Goal: Information Seeking & Learning: Learn about a topic

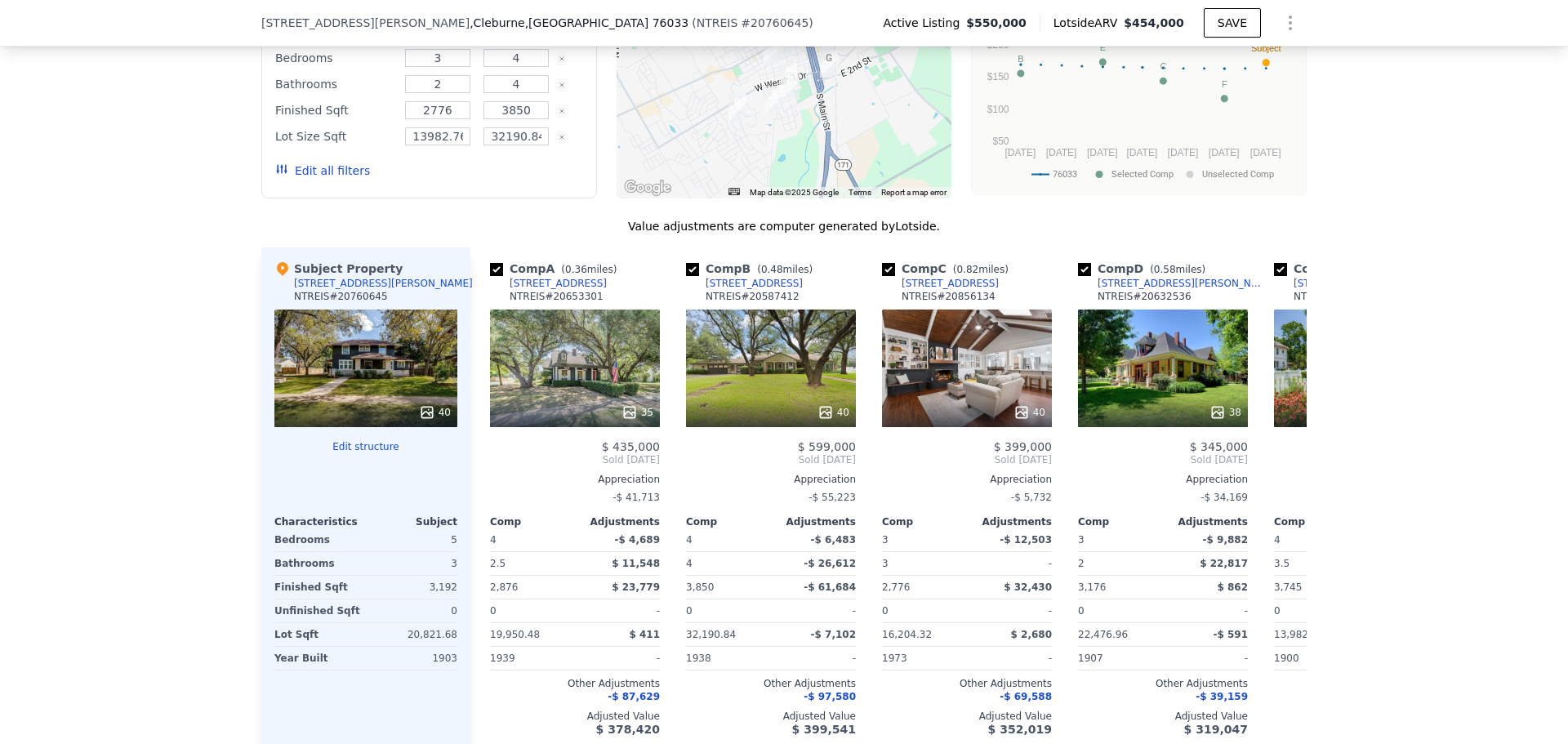
scroll to position [1383, 0]
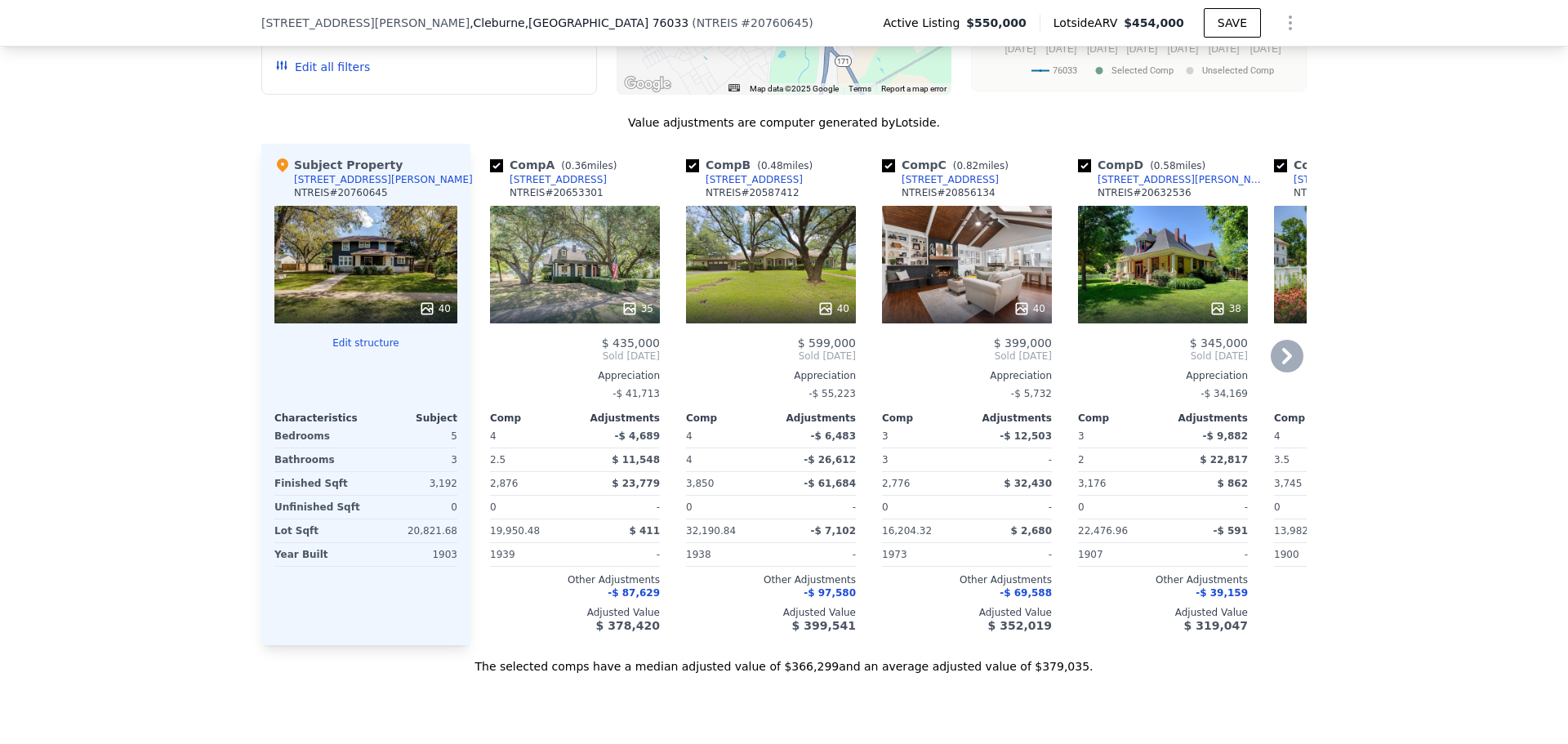
click at [1280, 372] on icon at bounding box center [1287, 356] width 32 height 32
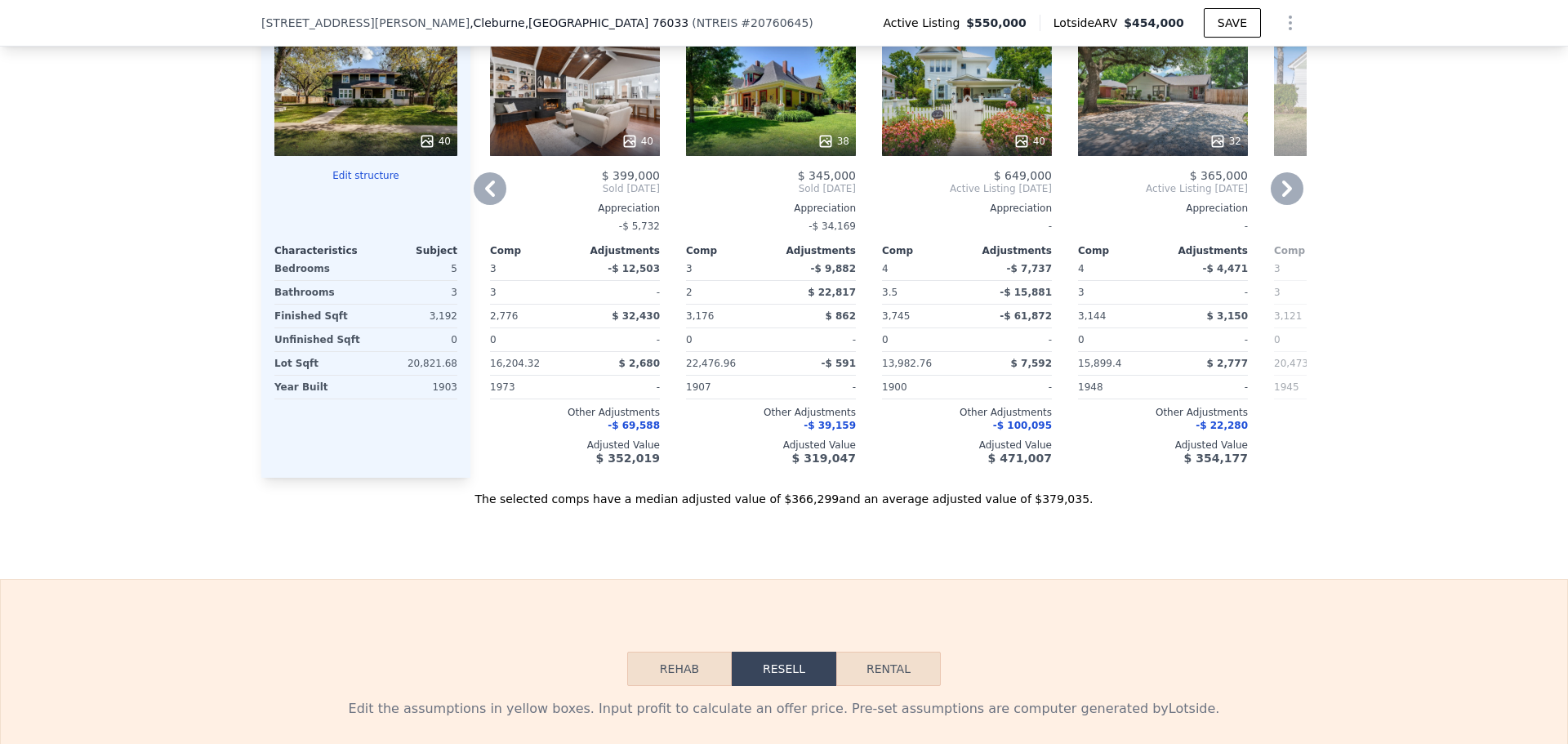
scroll to position [1552, 0]
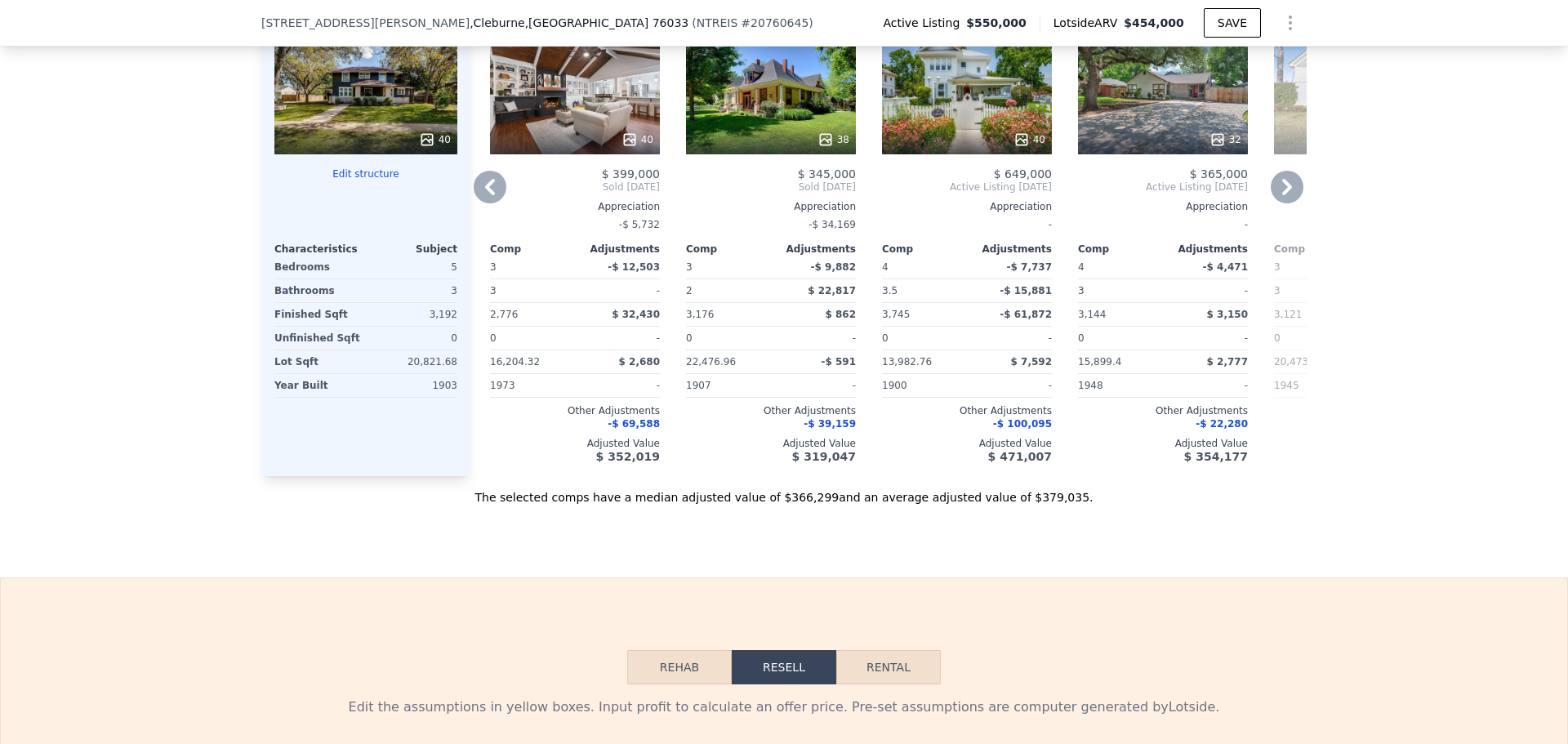
click at [1282, 195] on icon at bounding box center [1287, 187] width 10 height 17
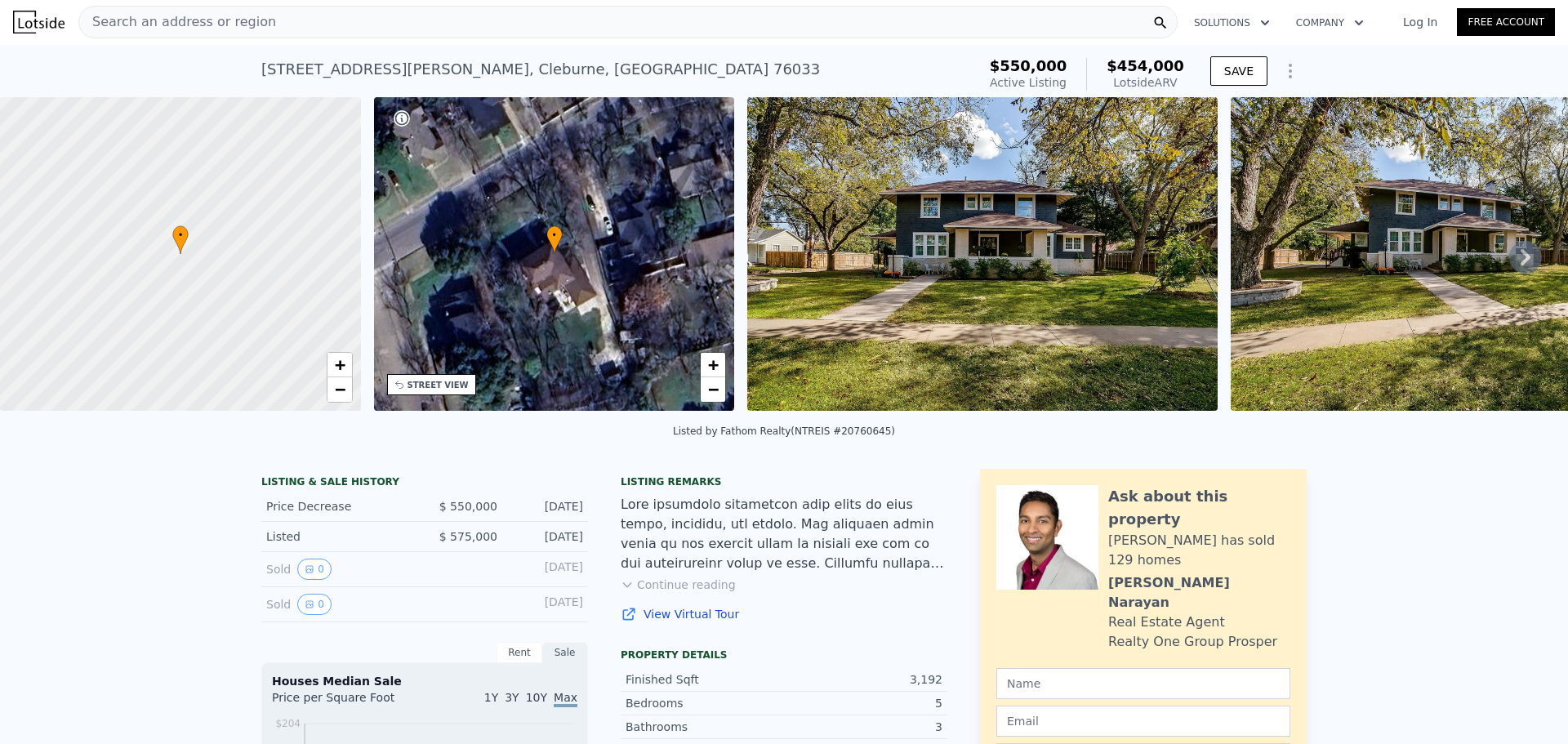
scroll to position [0, 0]
click at [1280, 72] on icon "Show Options" at bounding box center [1290, 72] width 20 height 20
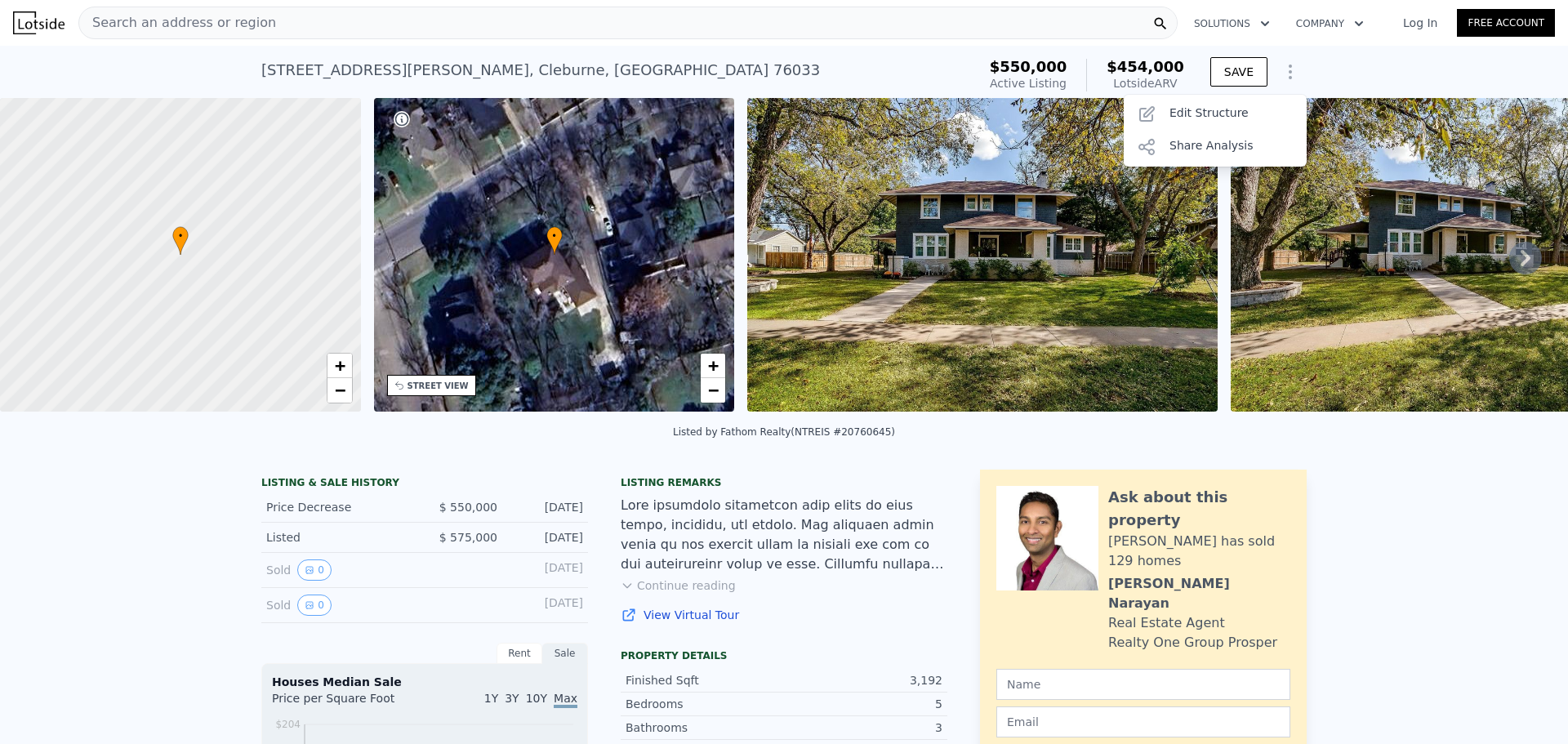
click at [1280, 72] on icon "Show Options" at bounding box center [1290, 72] width 20 height 20
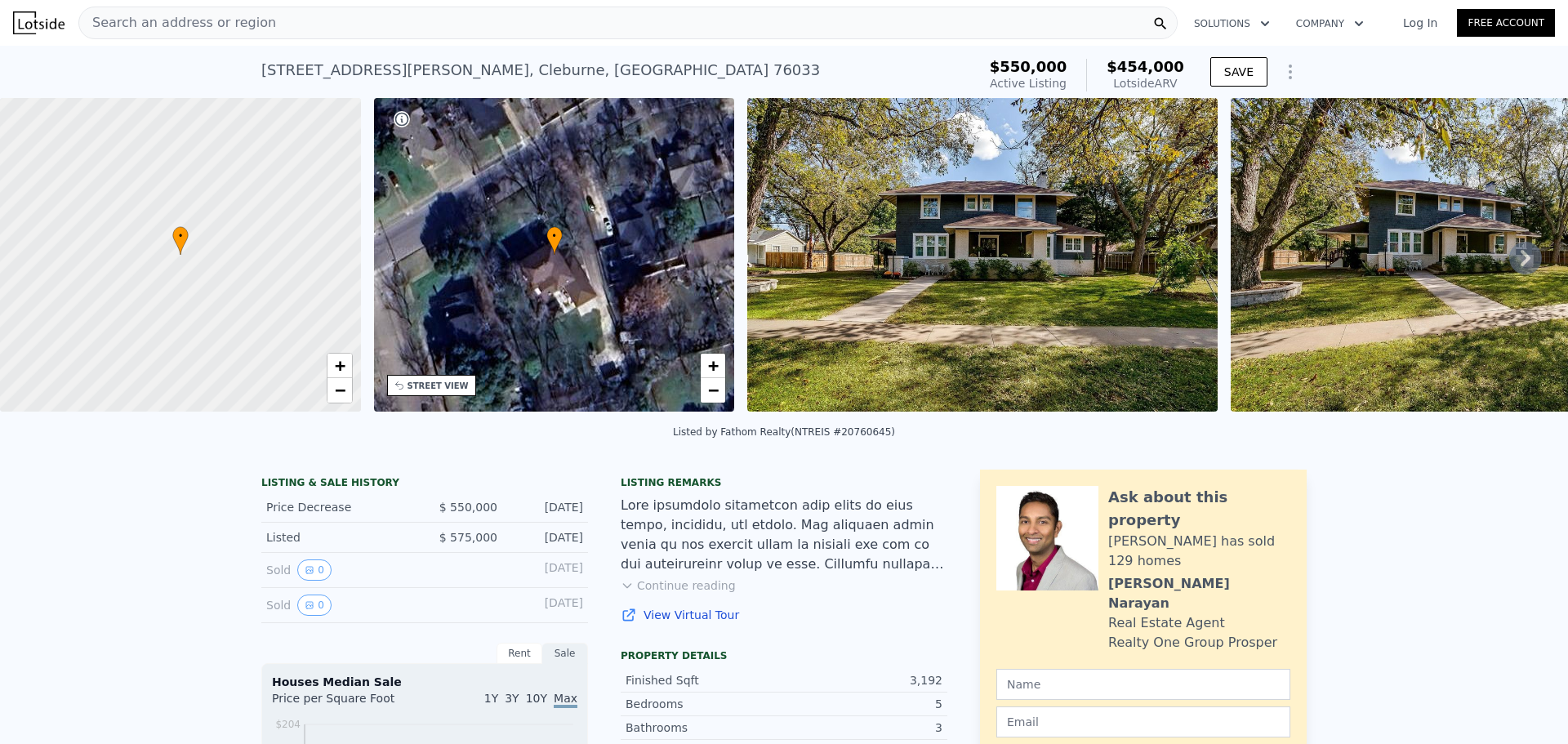
click at [1523, 262] on icon at bounding box center [1525, 257] width 32 height 32
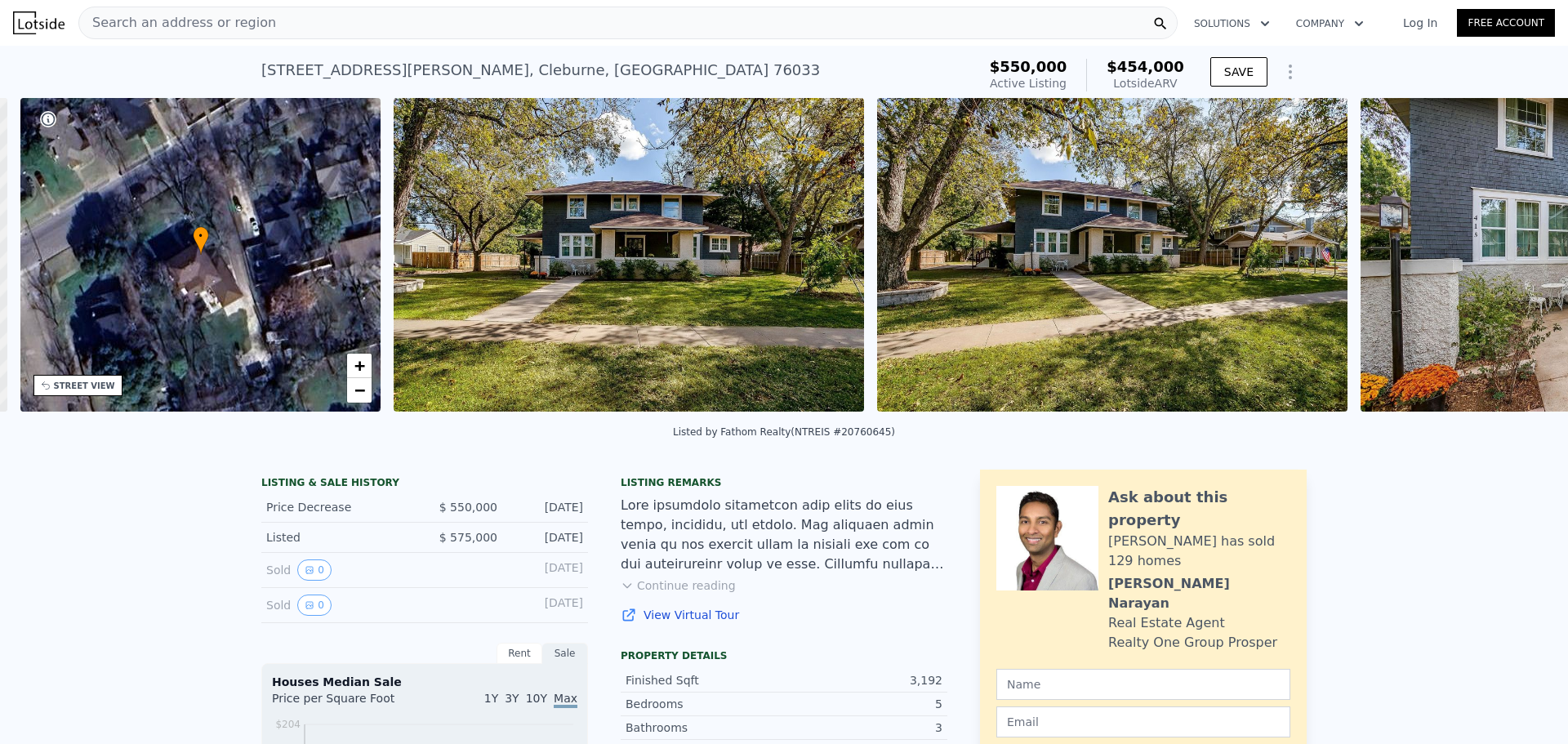
scroll to position [0, 381]
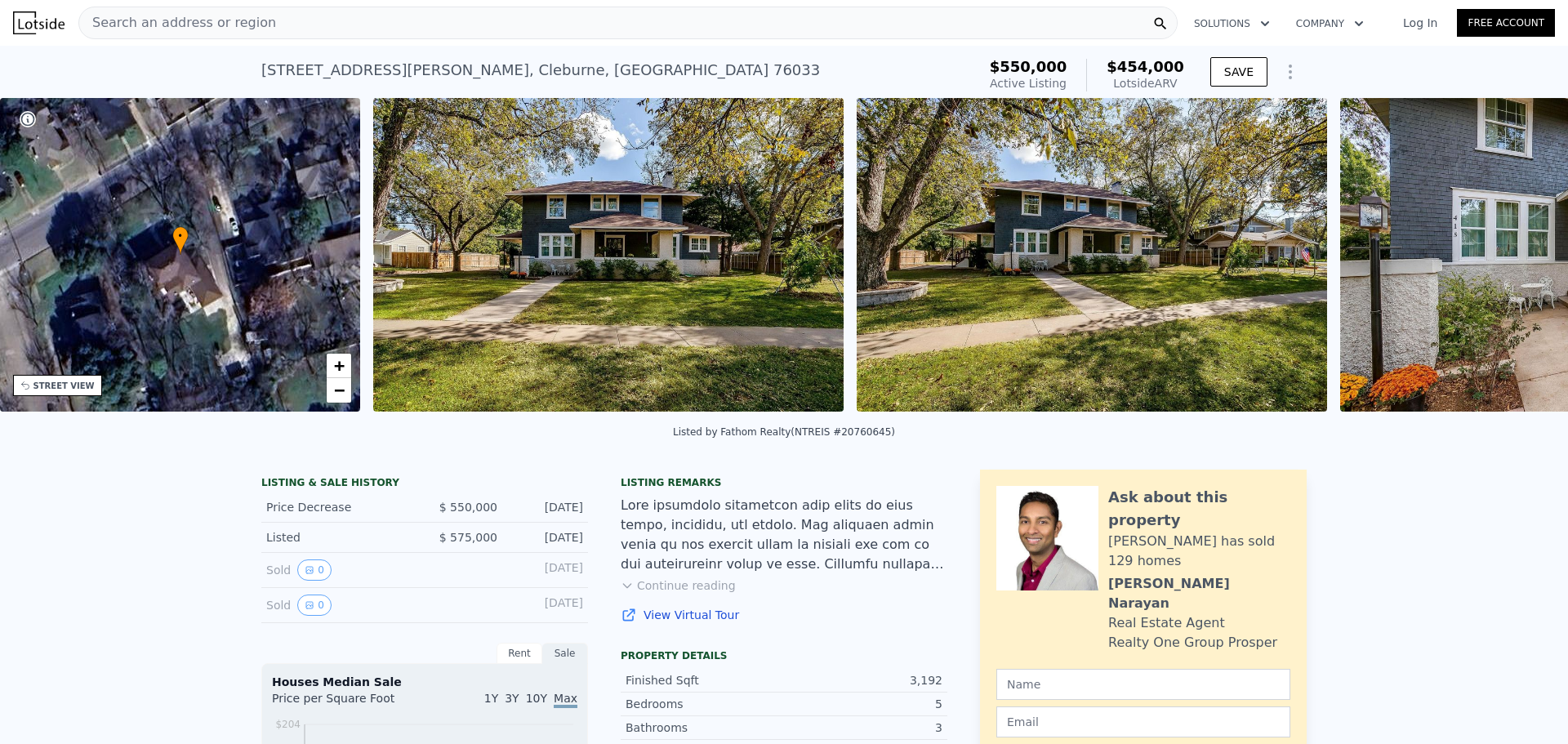
click at [1523, 262] on img at bounding box center [1575, 255] width 470 height 314
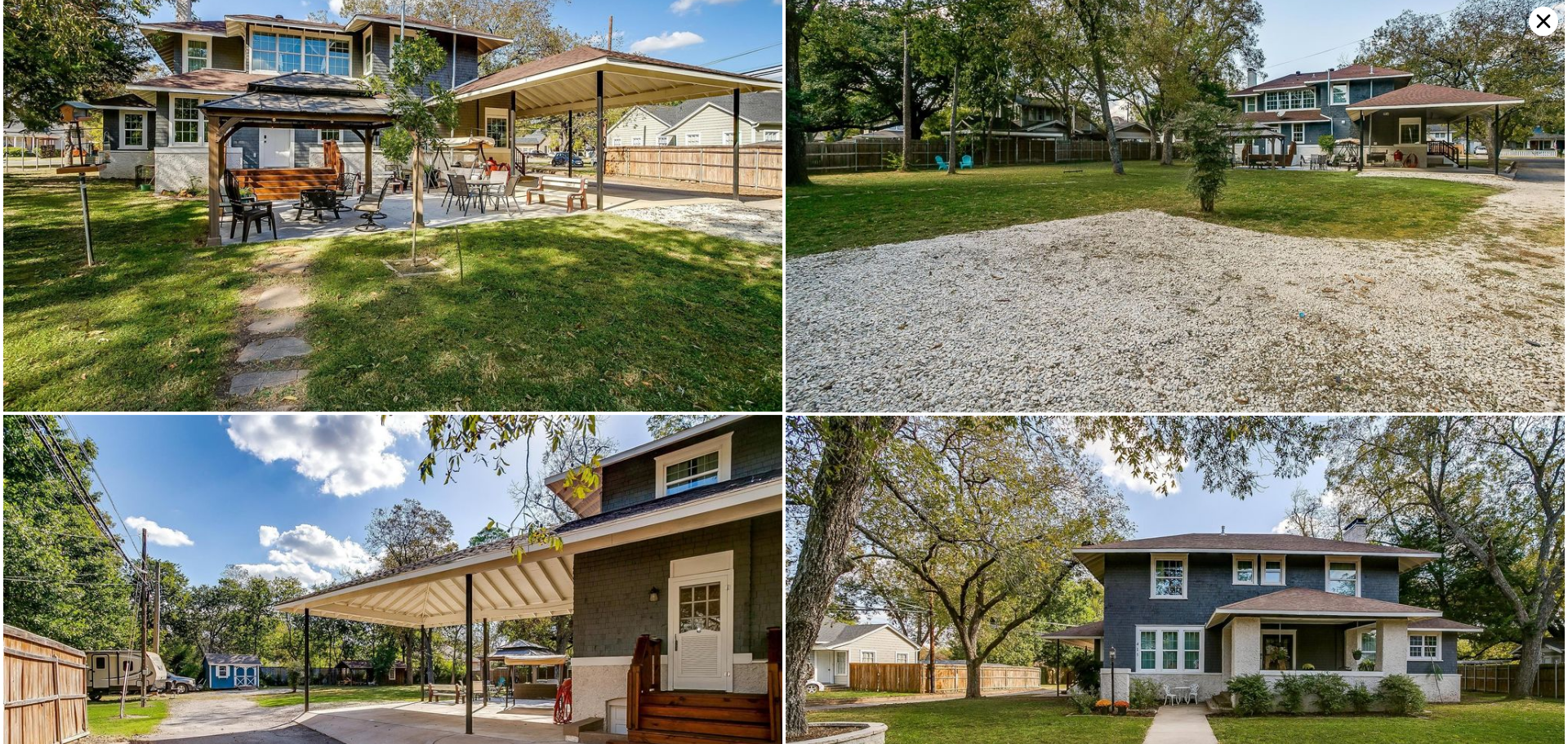
scroll to position [9632, 0]
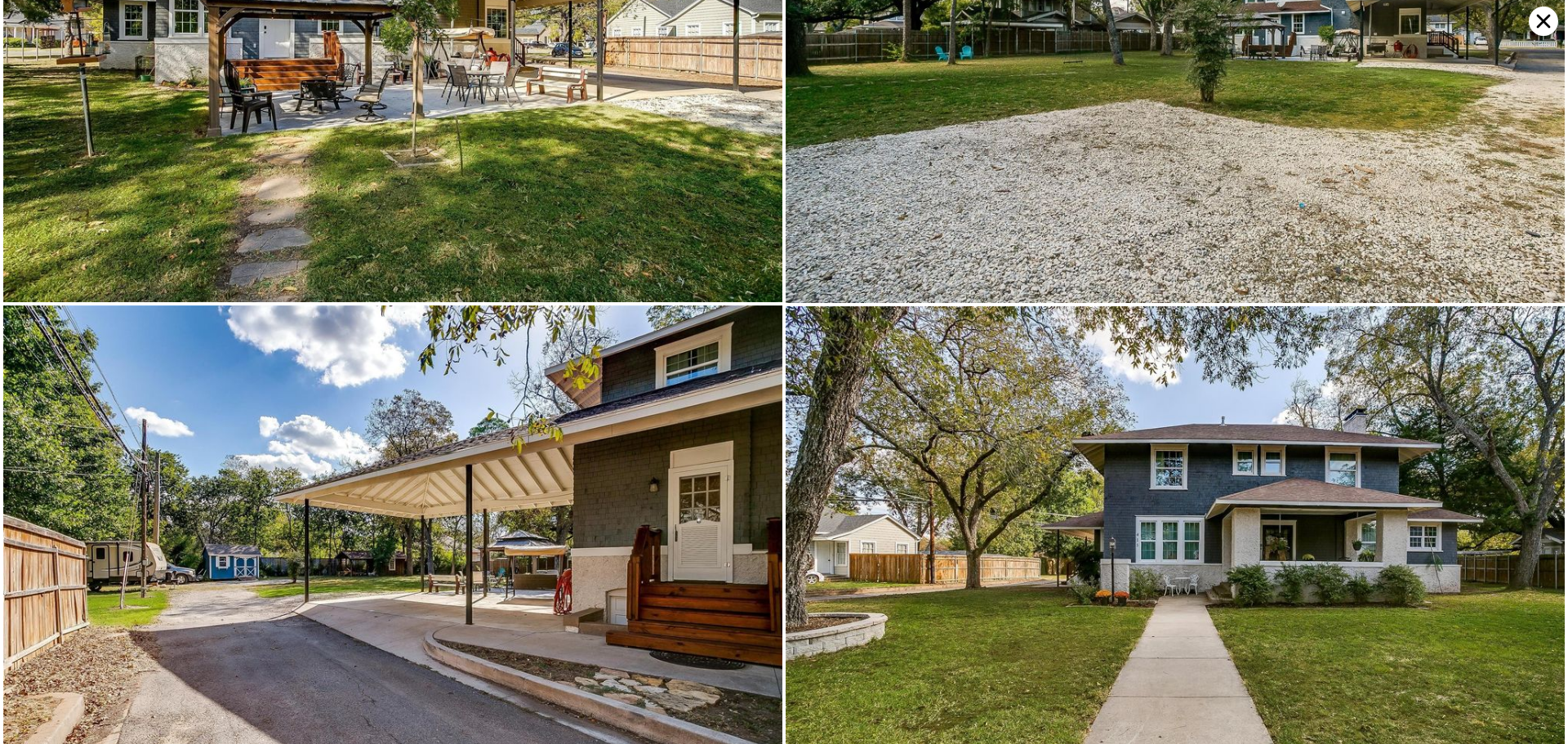
click at [1544, 24] on icon at bounding box center [1543, 21] width 29 height 29
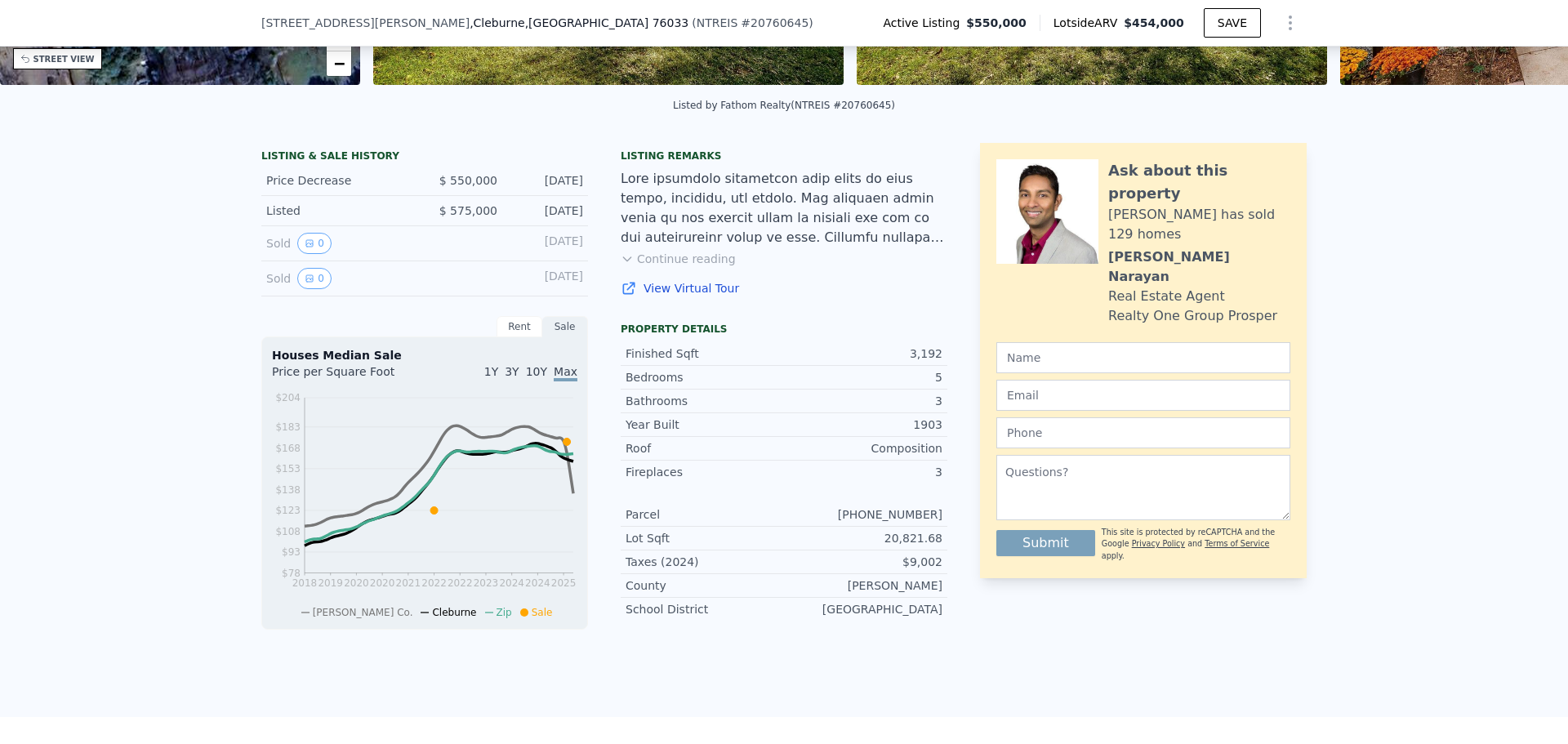
scroll to position [402, 0]
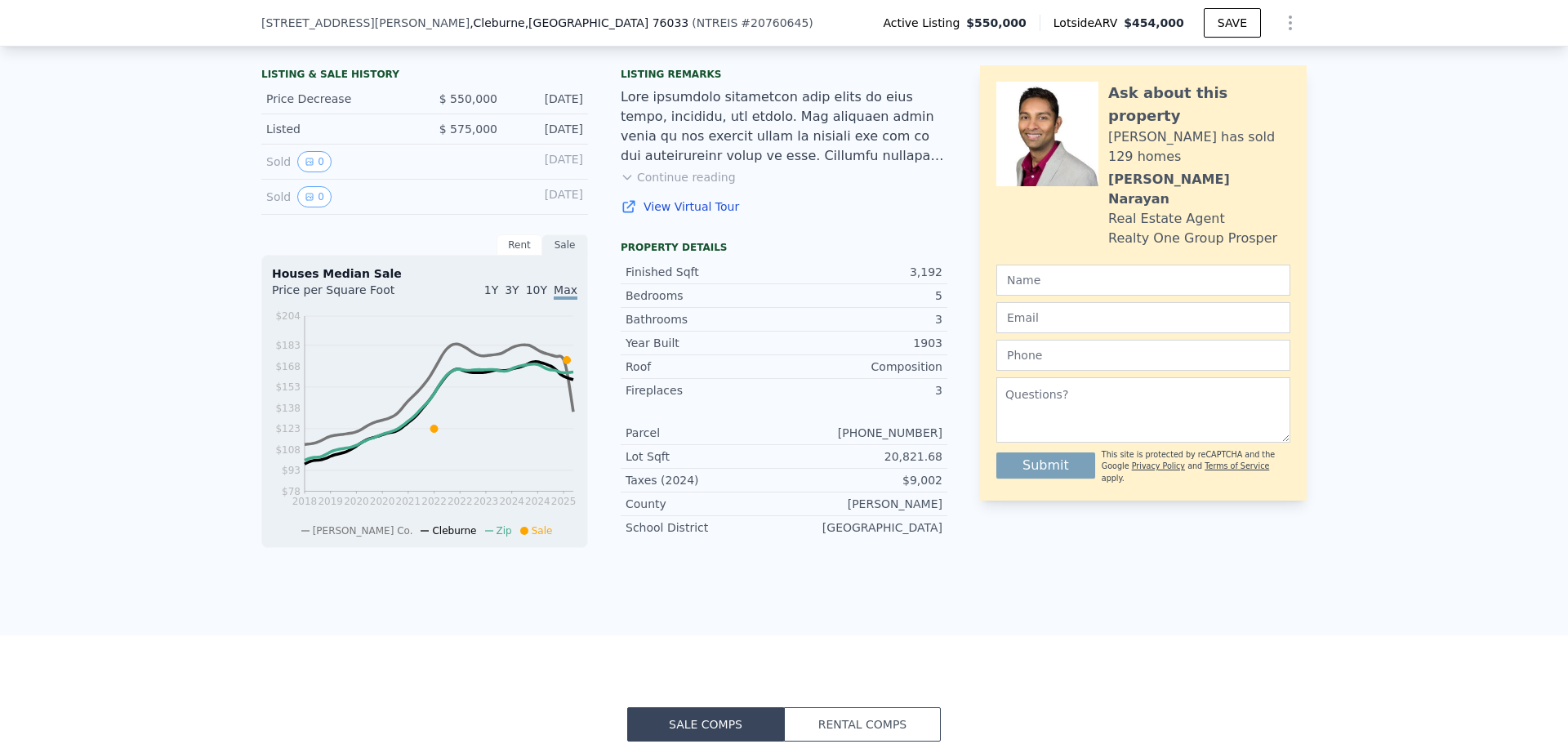
click at [645, 182] on button "Continue reading" at bounding box center [678, 177] width 115 height 17
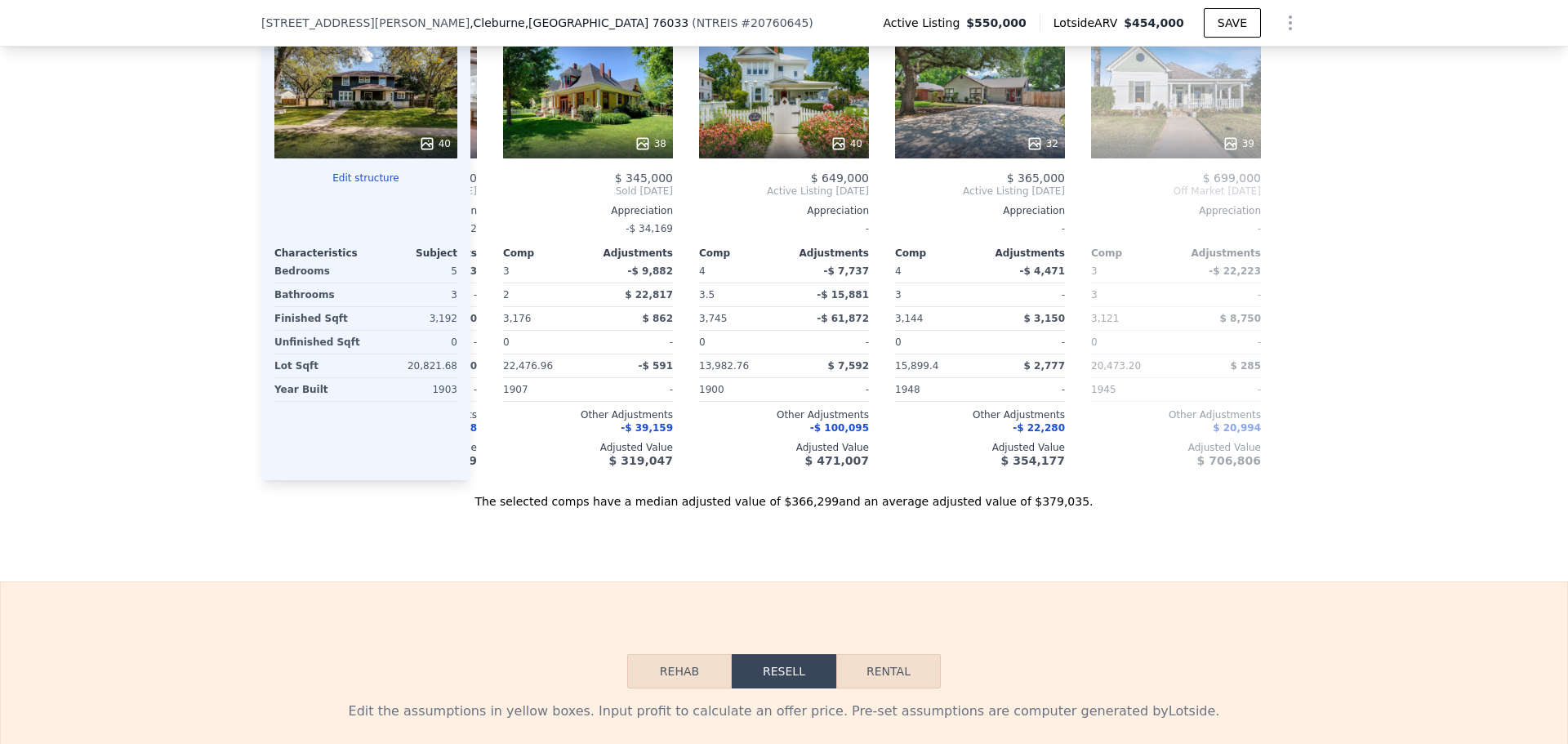
scroll to position [2527, 0]
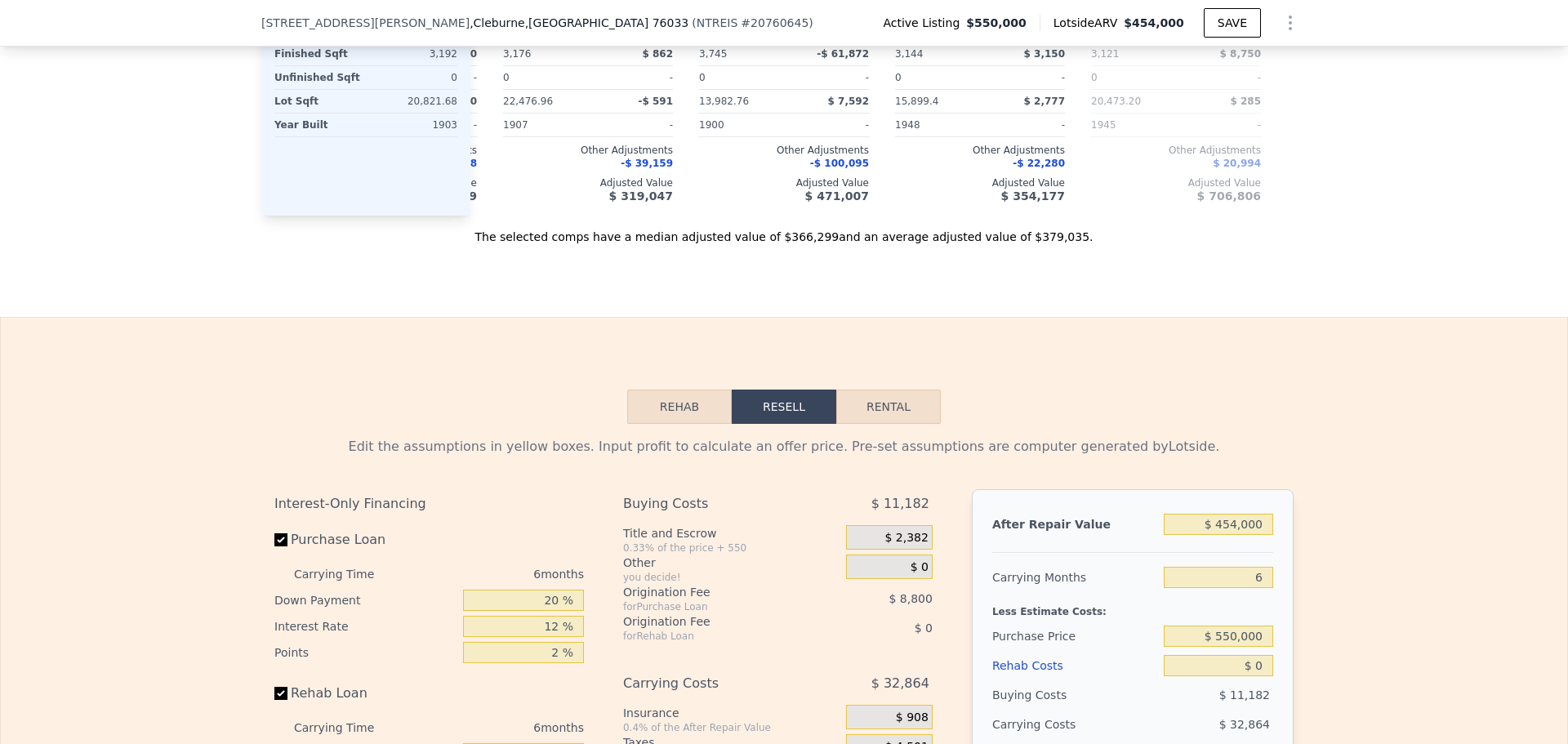
click at [657, 390] on button "Rehab" at bounding box center [679, 407] width 105 height 34
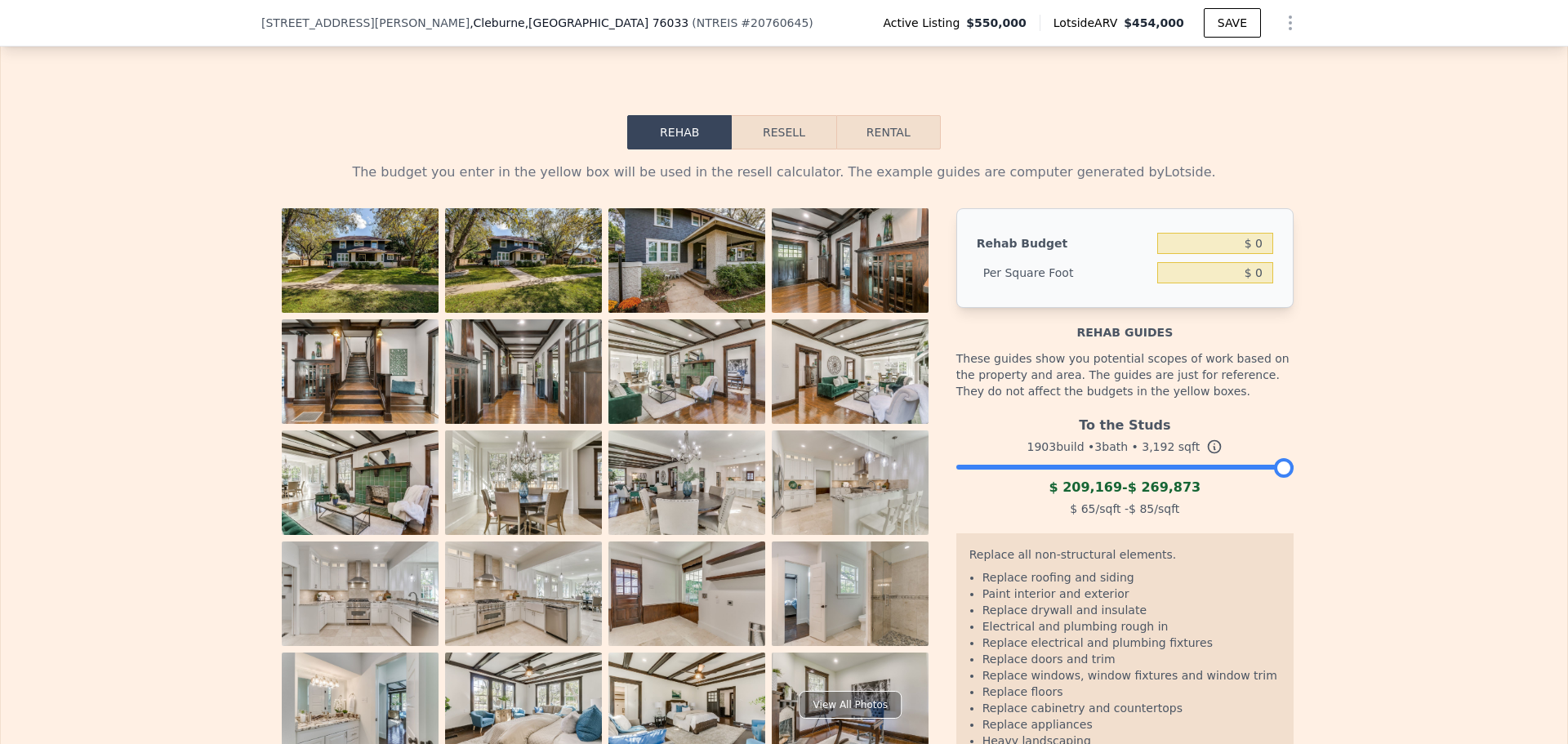
scroll to position [2772, 0]
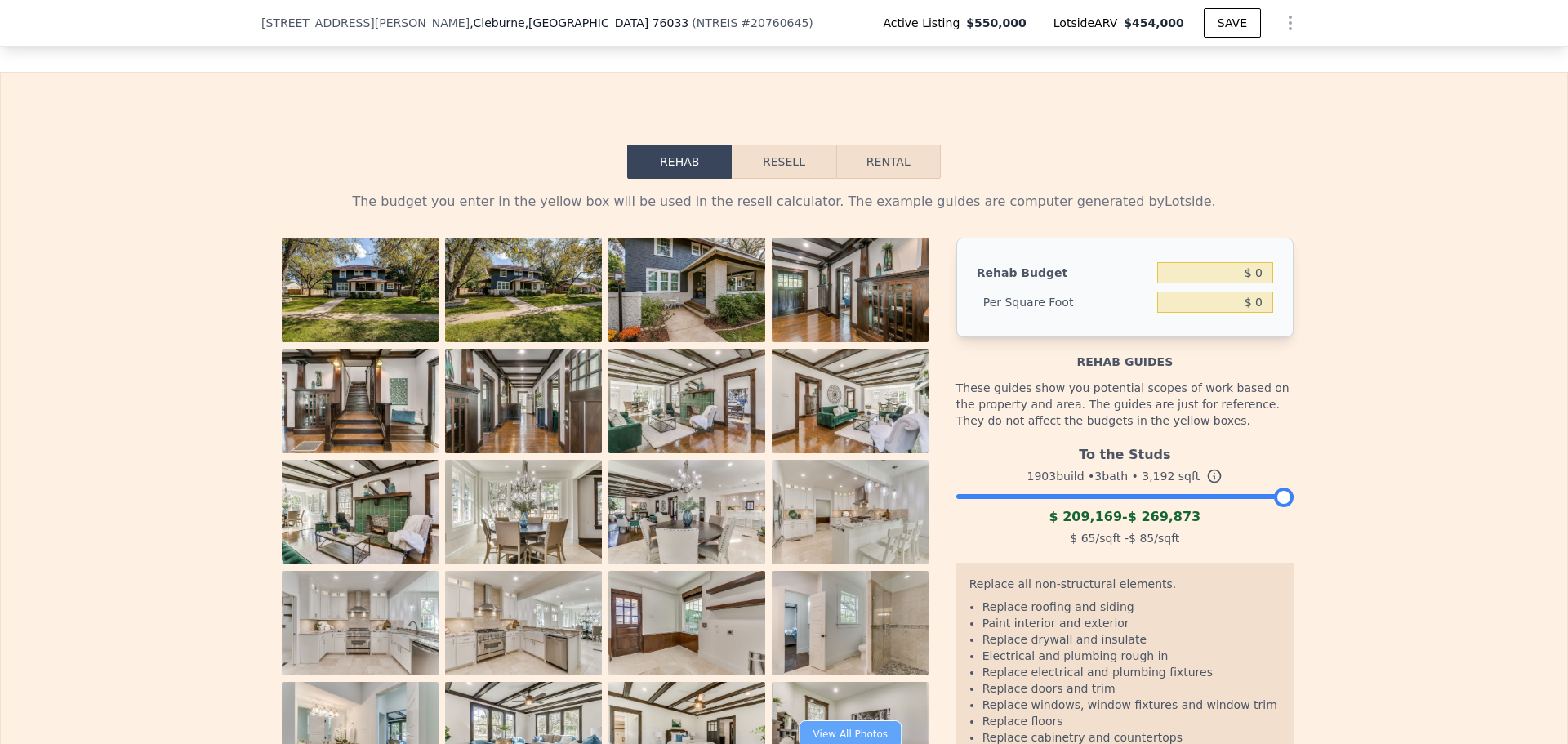
click at [832, 721] on div "View All Photos" at bounding box center [850, 734] width 102 height 27
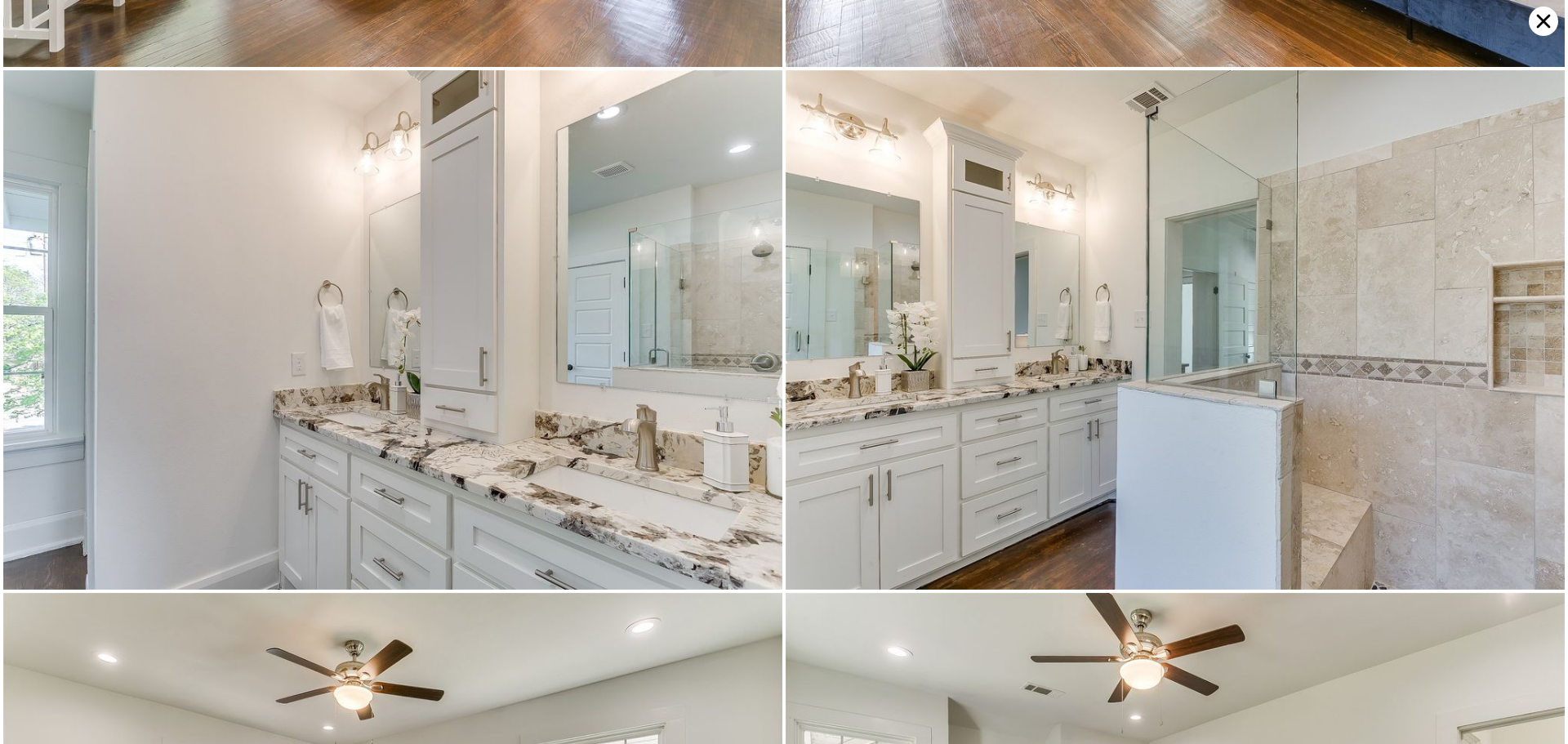
scroll to position [6228, 0]
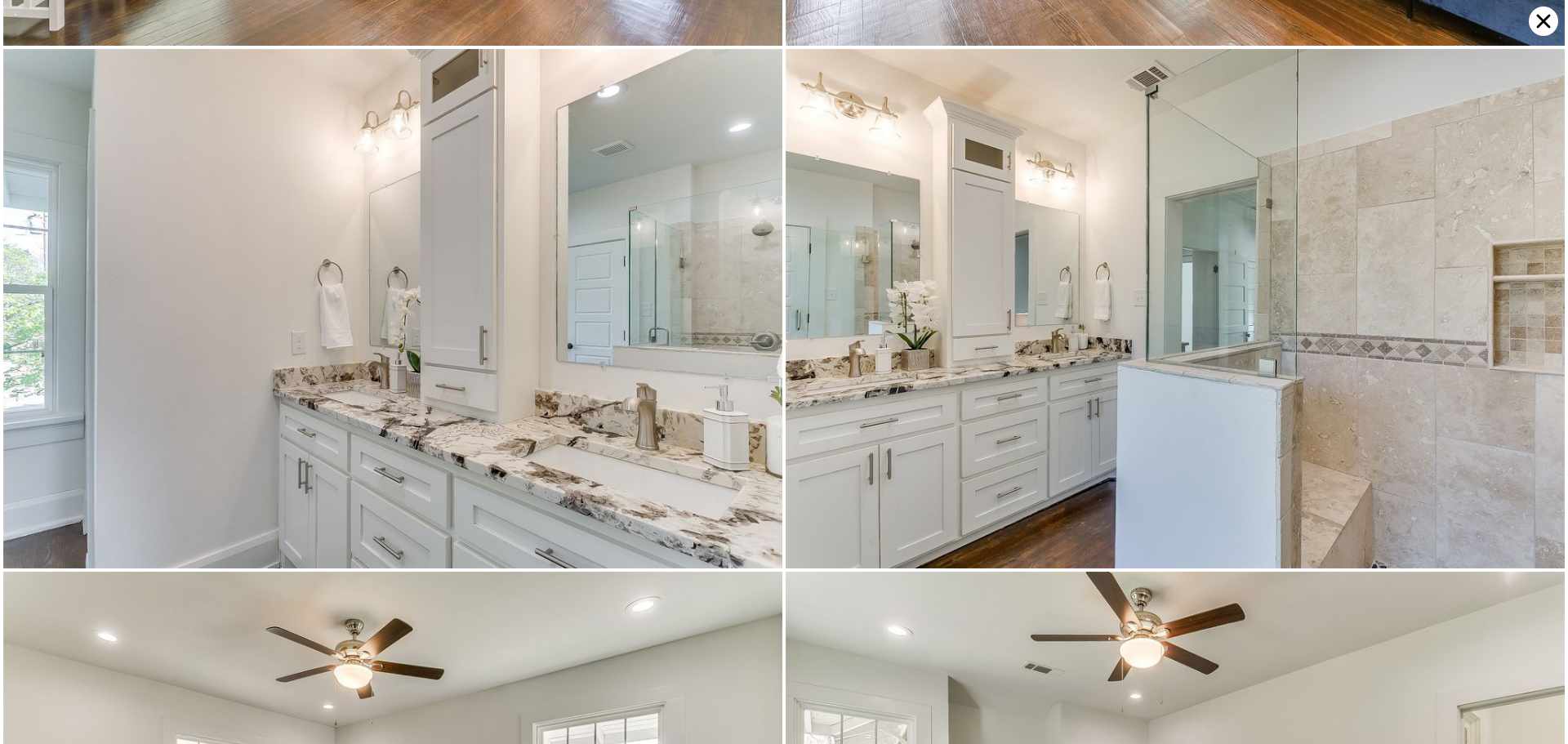
click at [1544, 13] on icon at bounding box center [1543, 21] width 29 height 29
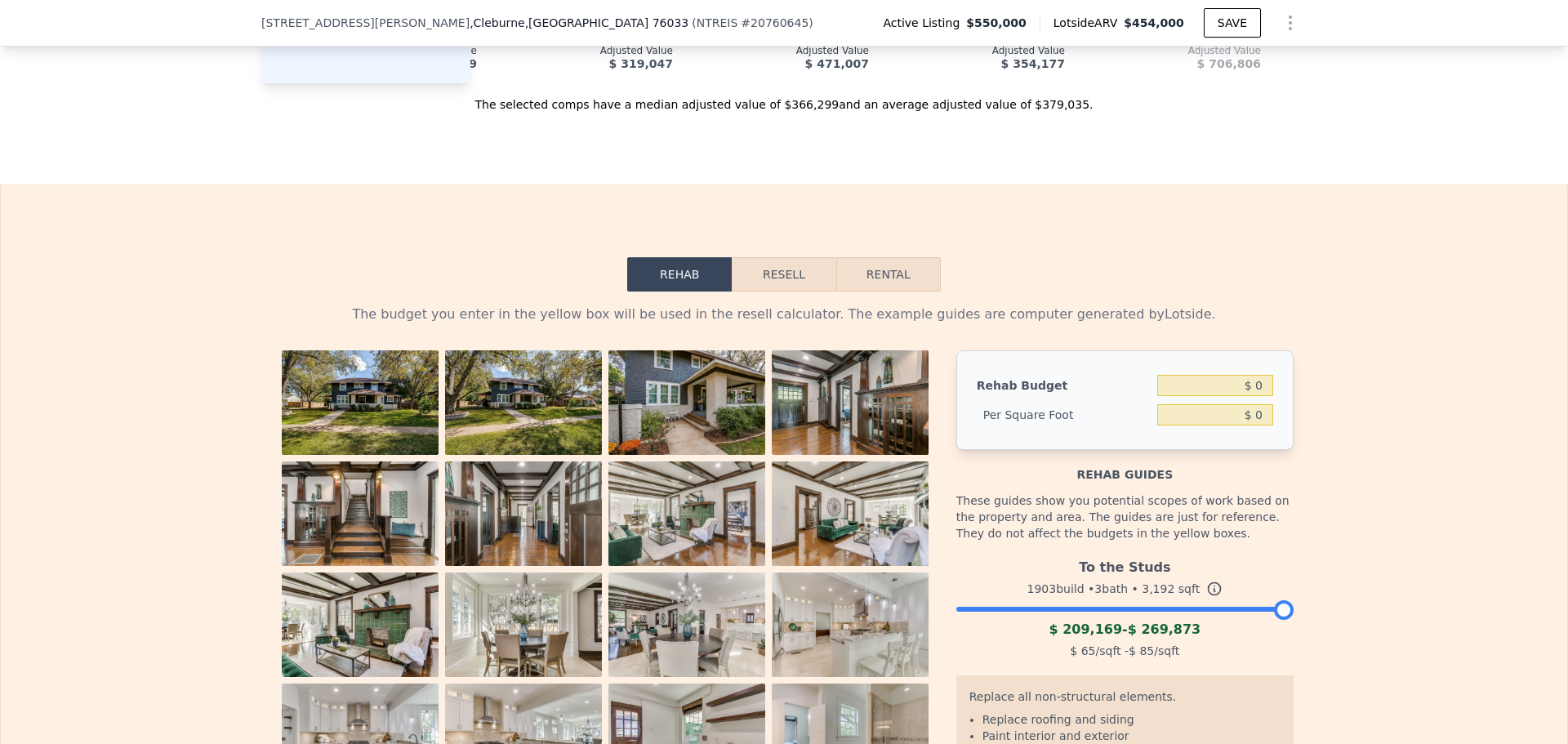
scroll to position [2527, 0]
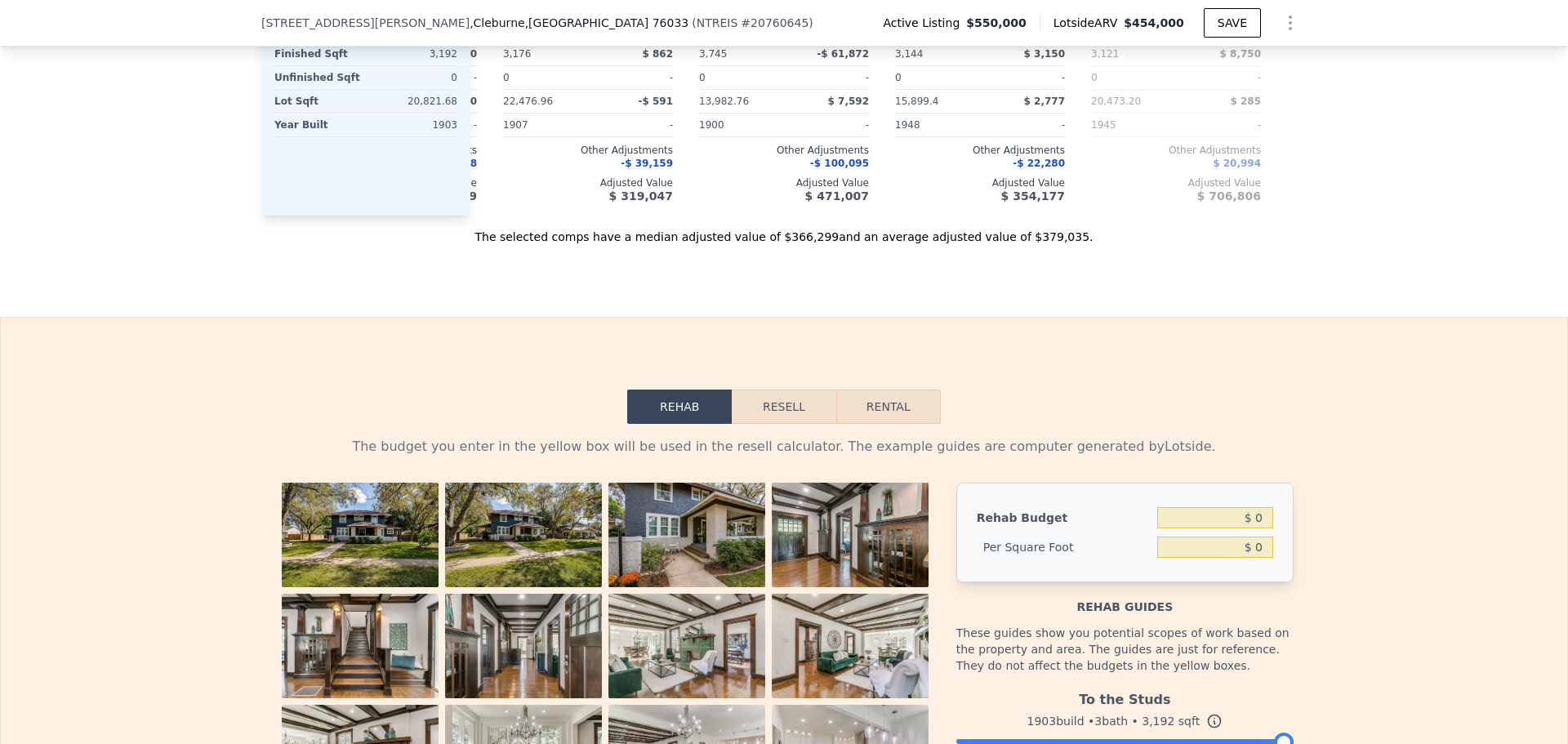
click at [871, 390] on button "Rental" at bounding box center [889, 407] width 105 height 34
select select "30"
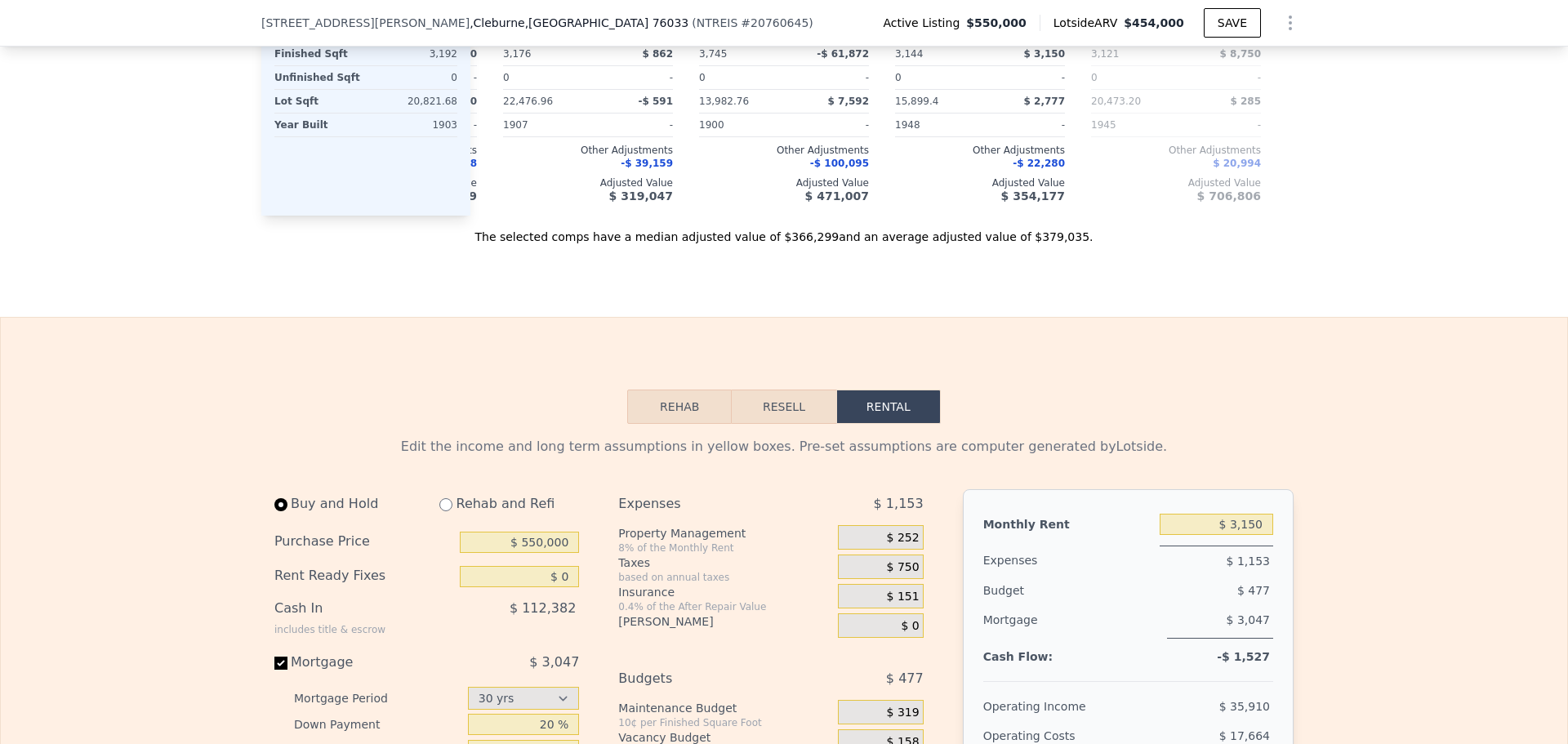
click at [772, 390] on button "Resell" at bounding box center [784, 407] width 104 height 34
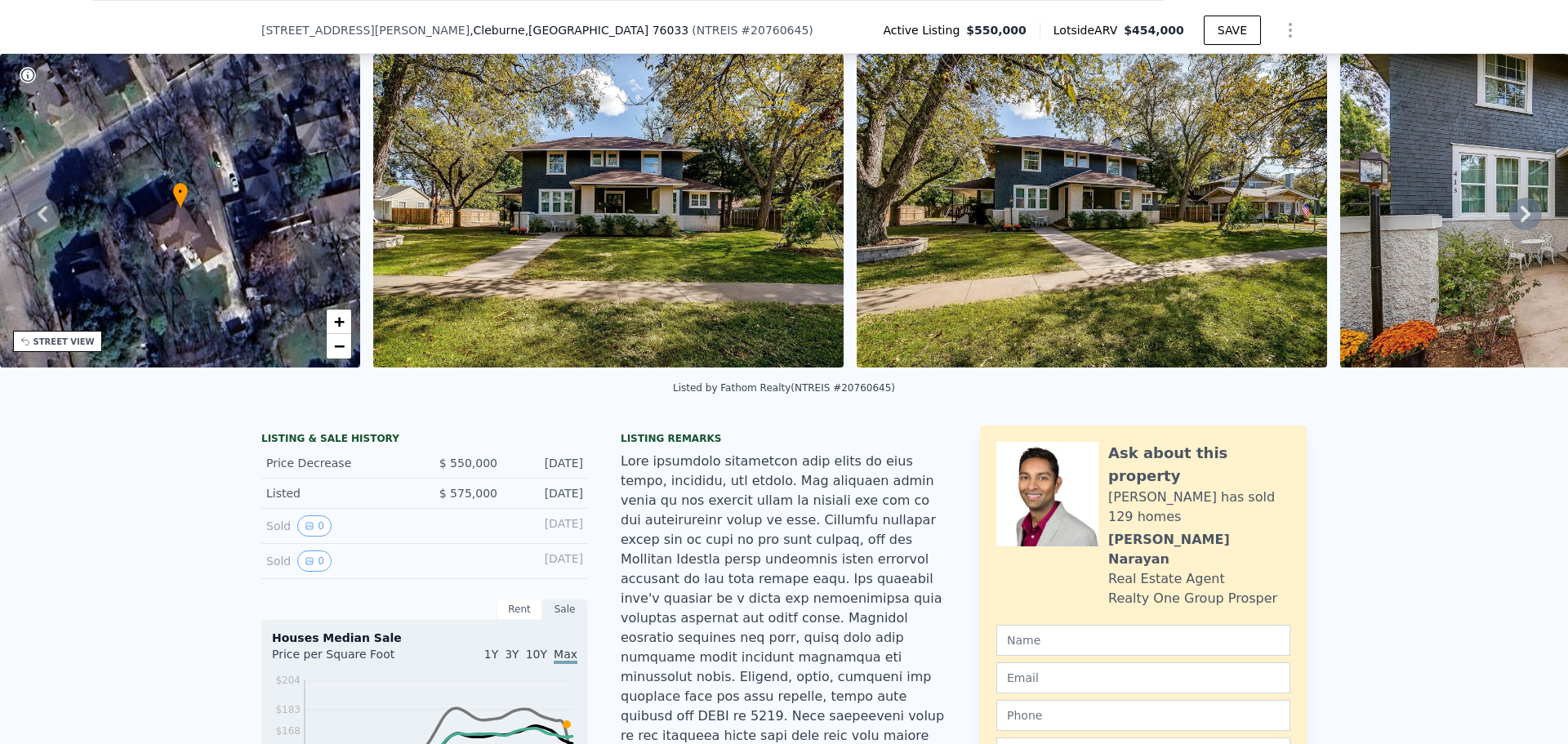
scroll to position [245, 0]
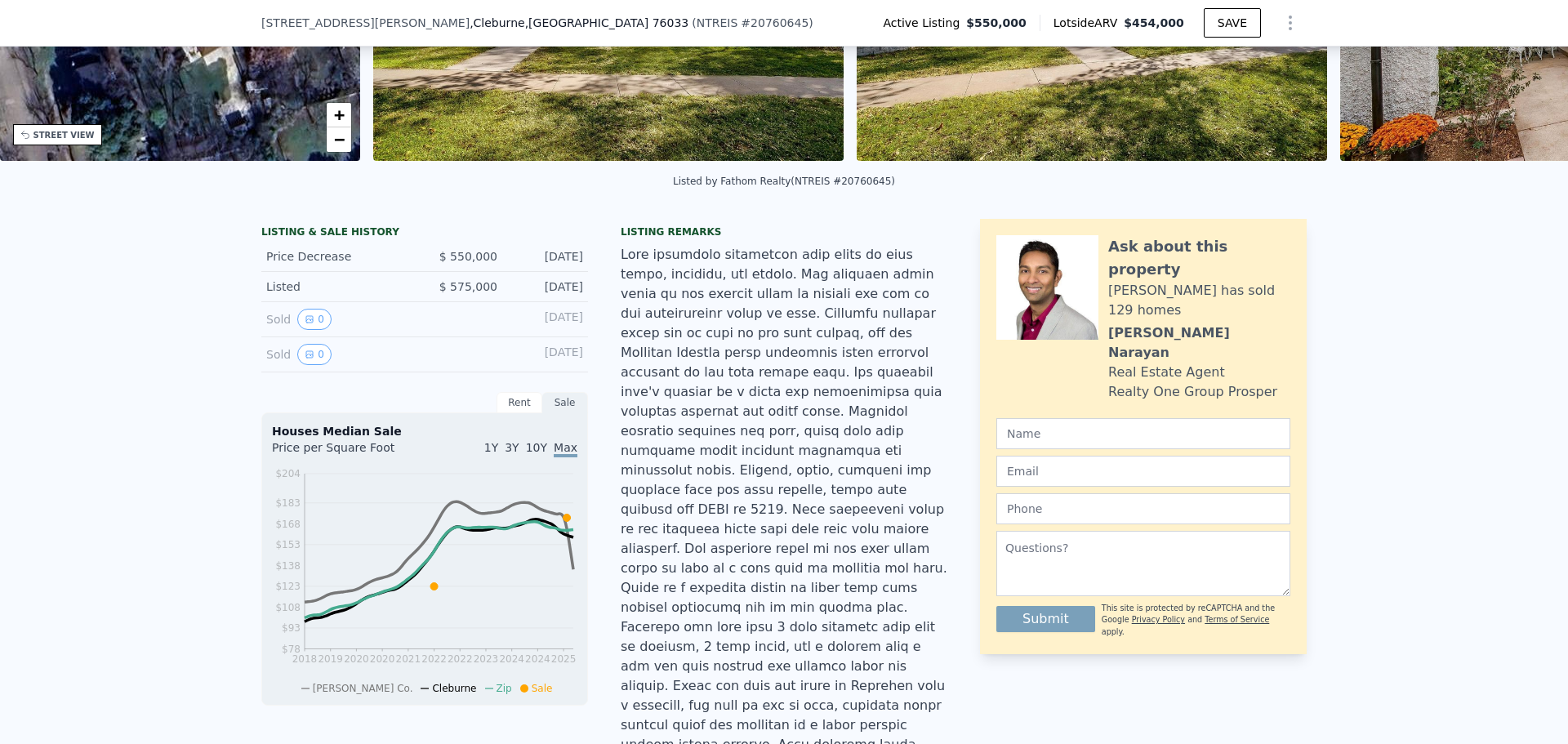
click at [510, 290] on div "[DATE]" at bounding box center [546, 287] width 72 height 17
click at [516, 410] on div "Rent" at bounding box center [519, 402] width 46 height 21
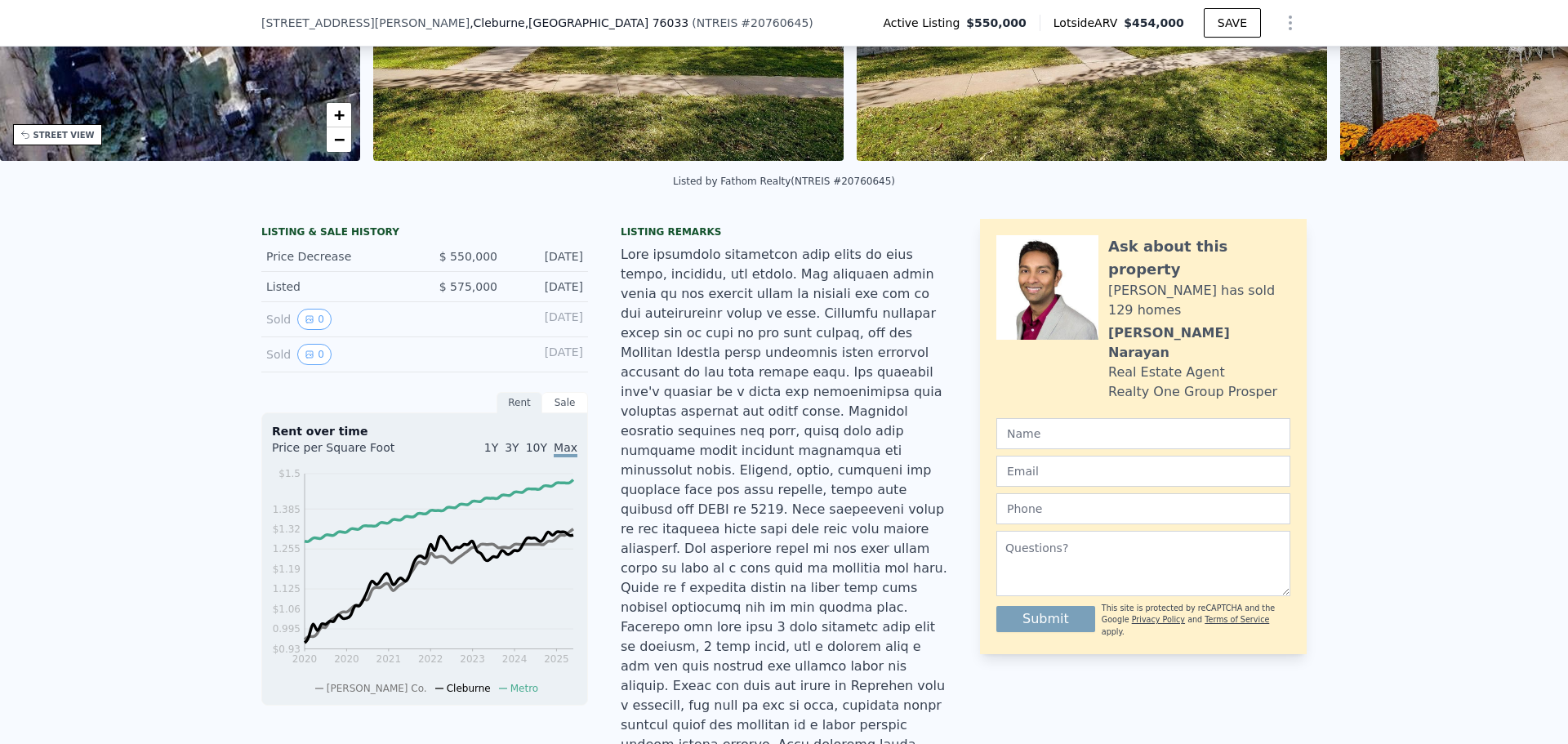
click at [550, 411] on div "Sale" at bounding box center [565, 402] width 46 height 21
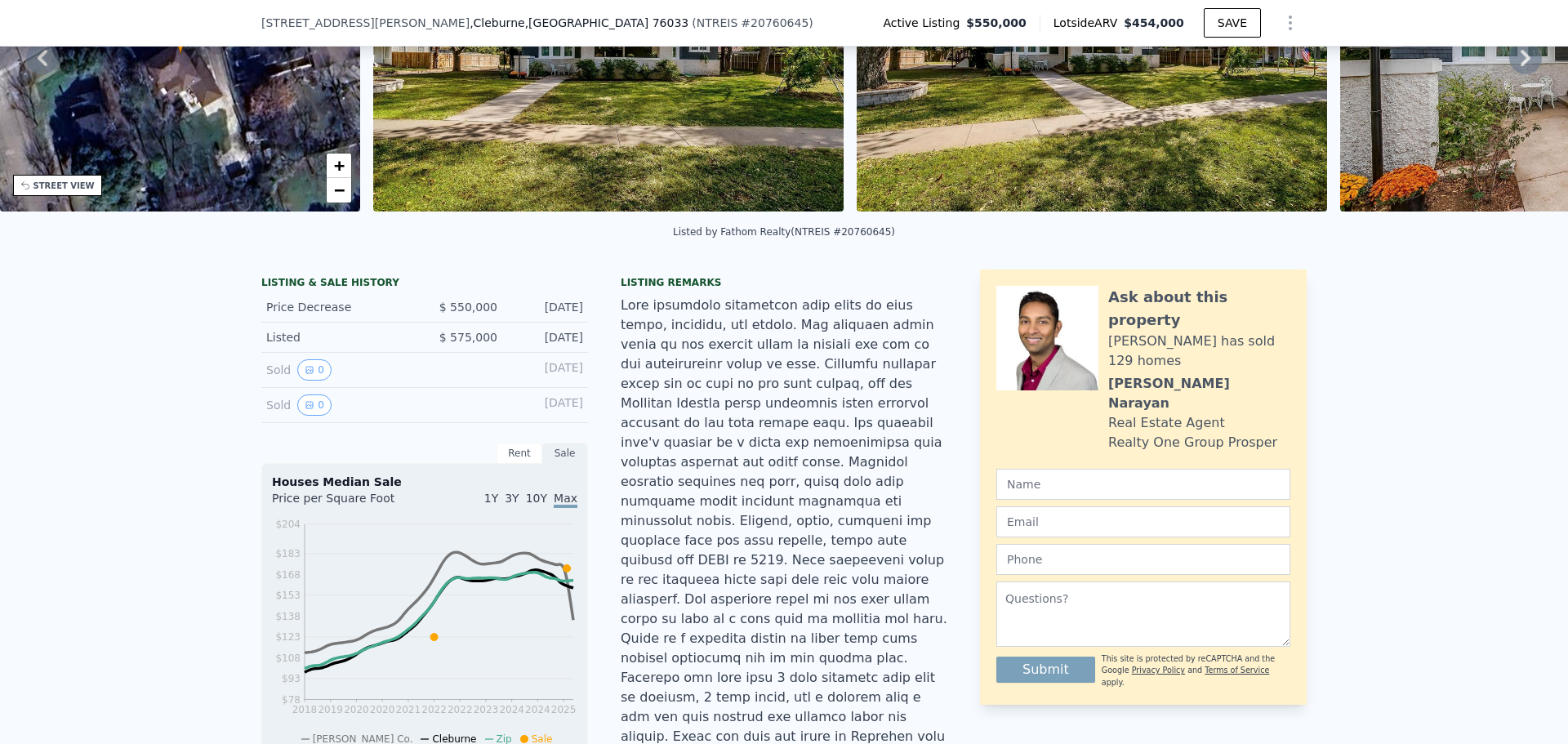
scroll to position [163, 0]
